Goal: Find specific page/section: Find specific page/section

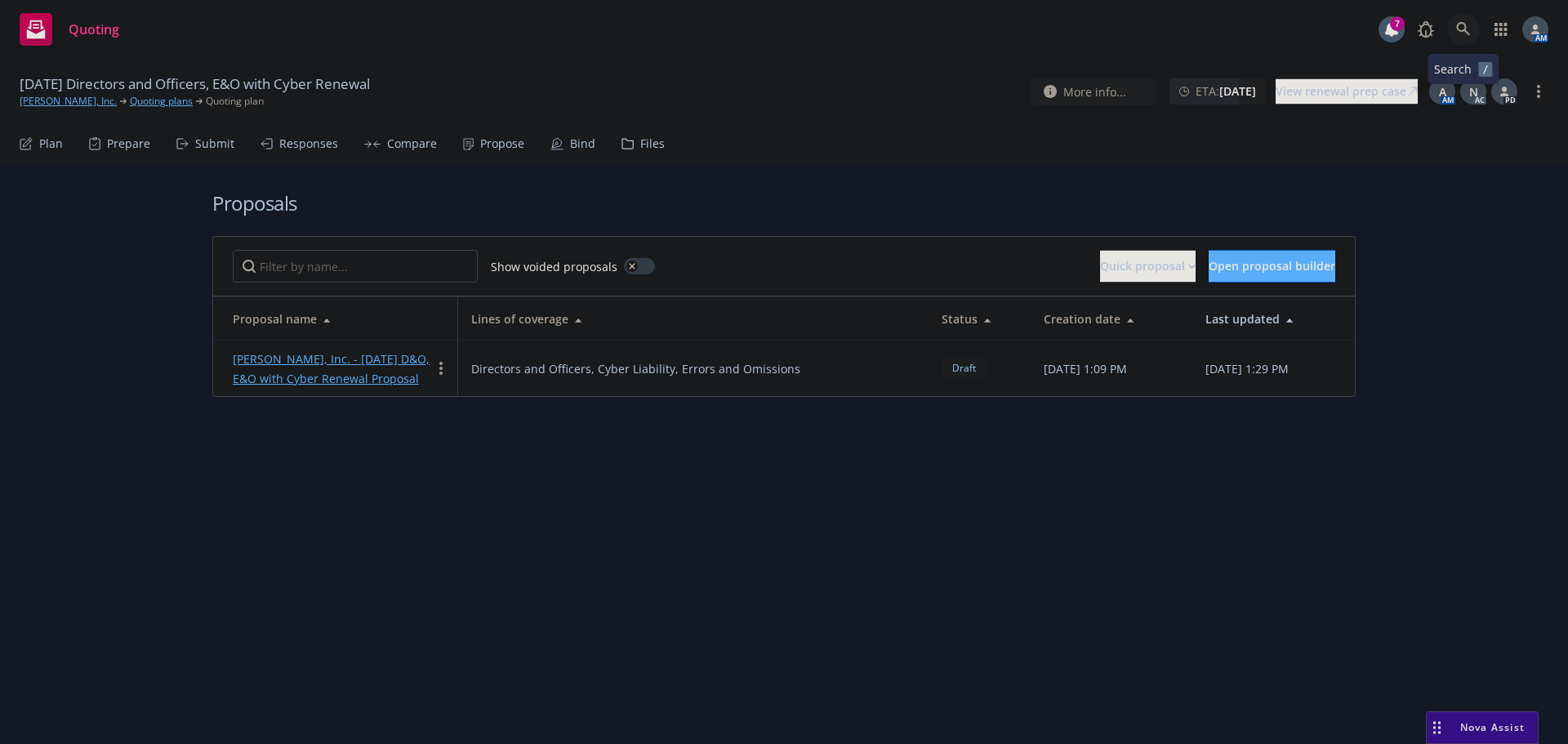
click at [1458, 30] on icon at bounding box center [1463, 29] width 15 height 15
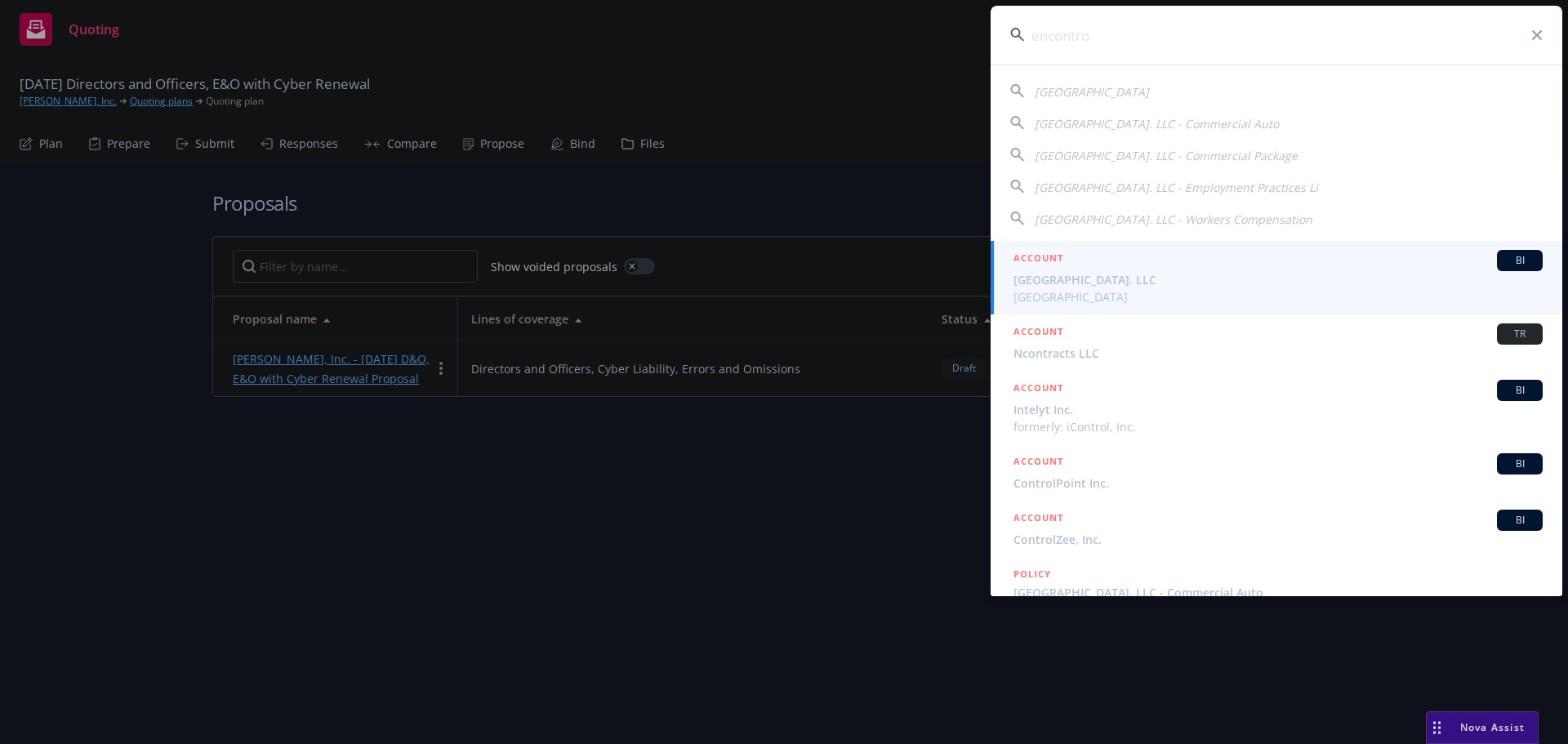
type input "encontro"
click at [1126, 280] on span "[GEOGRAPHIC_DATA]. LLC" at bounding box center [1278, 279] width 529 height 17
